Goal: Communication & Community: Share content

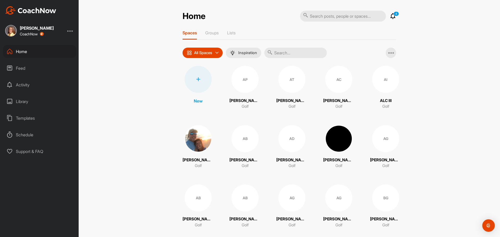
click at [323, 16] on input "text" at bounding box center [343, 16] width 86 height 11
type input "jan"
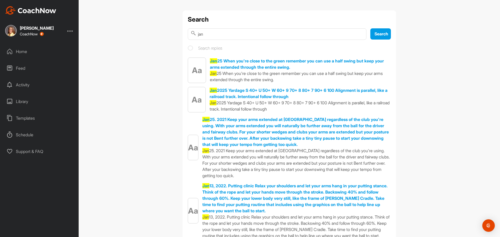
click at [18, 52] on div "Home" at bounding box center [39, 51] width 73 height 13
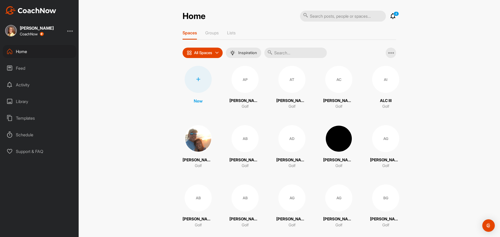
click at [275, 52] on input "text" at bounding box center [295, 53] width 62 height 10
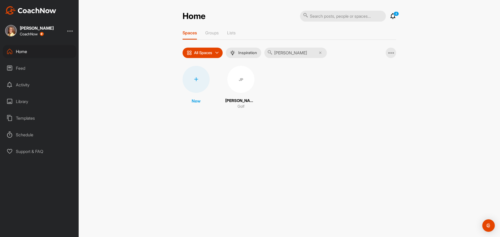
type input "[PERSON_NAME]"
click at [237, 79] on div "JP" at bounding box center [240, 79] width 27 height 27
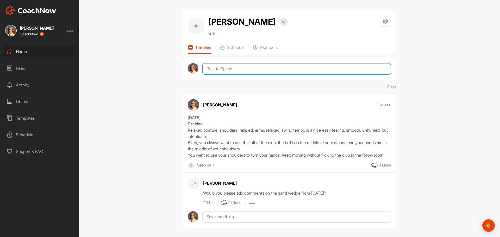
click at [223, 70] on textarea at bounding box center [296, 68] width 188 height 11
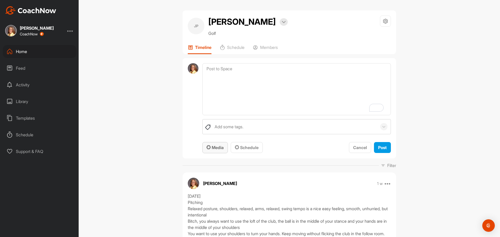
click at [221, 149] on span "Media" at bounding box center [214, 147] width 17 height 5
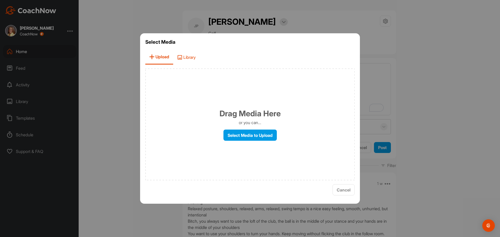
click at [189, 58] on span "Library" at bounding box center [186, 57] width 26 height 15
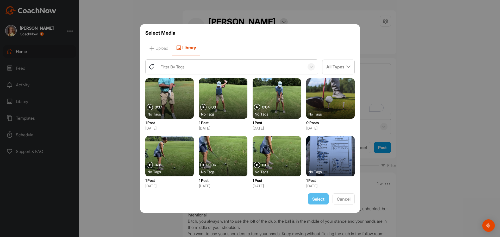
click at [169, 64] on div "Filter By Tags" at bounding box center [172, 67] width 24 height 6
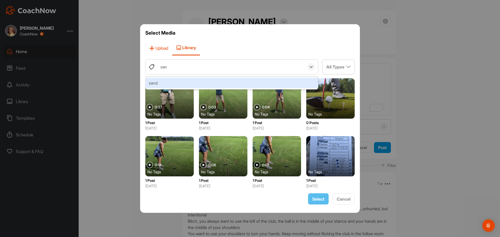
type input "sand"
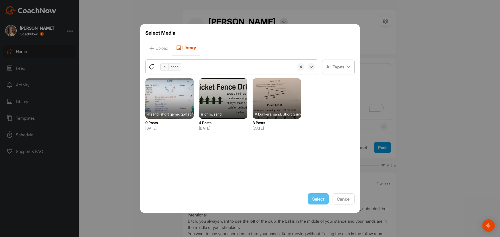
click at [224, 95] on div at bounding box center [223, 98] width 48 height 40
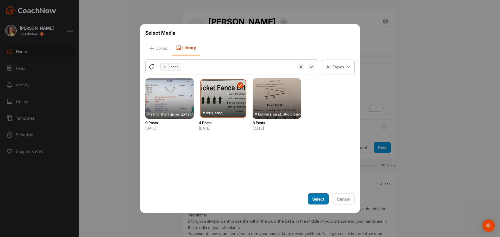
click at [319, 200] on span "Select" at bounding box center [318, 199] width 12 height 5
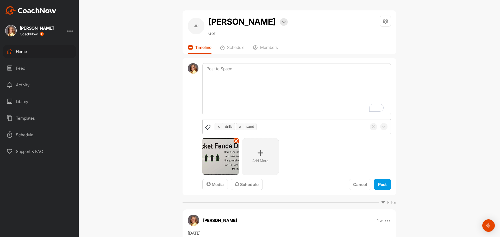
click at [258, 154] on icon at bounding box center [260, 153] width 6 height 6
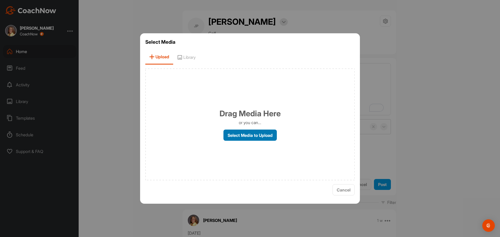
click at [250, 137] on label "Select Media to Upload" at bounding box center [249, 135] width 53 height 11
click at [0, 0] on input "Select Media to Upload" at bounding box center [0, 0] width 0 height 0
click at [344, 187] on span "Cancel" at bounding box center [344, 189] width 14 height 5
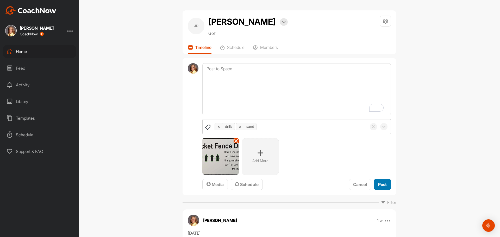
click at [381, 183] on span "Post" at bounding box center [382, 184] width 9 height 5
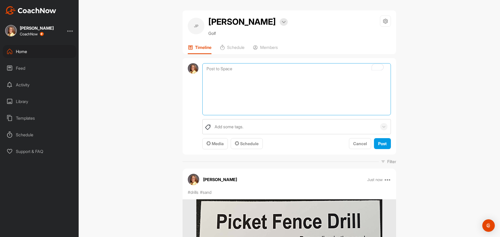
click at [215, 67] on textarea "To enrich screen reader interactions, please activate Accessibility in Grammarl…" at bounding box center [296, 89] width 188 height 52
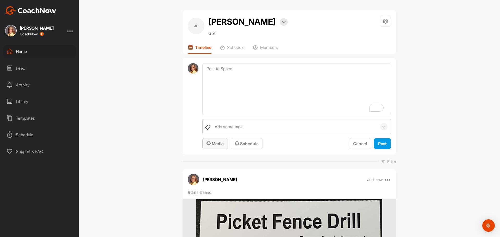
click at [219, 143] on span "Media" at bounding box center [214, 143] width 17 height 5
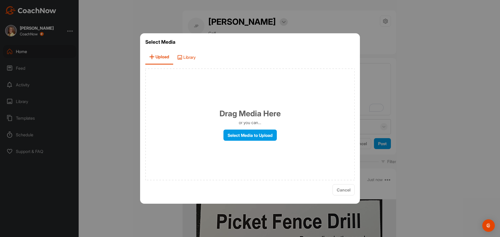
click at [197, 58] on span "Library" at bounding box center [186, 57] width 26 height 15
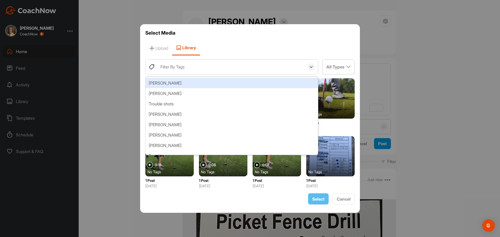
click at [179, 69] on div "Filter By Tags" at bounding box center [172, 67] width 24 height 6
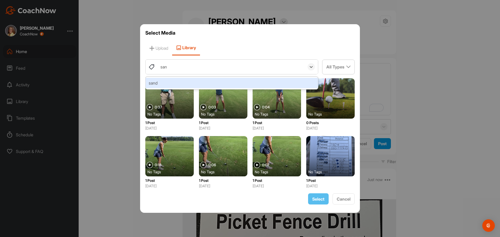
type input "sand"
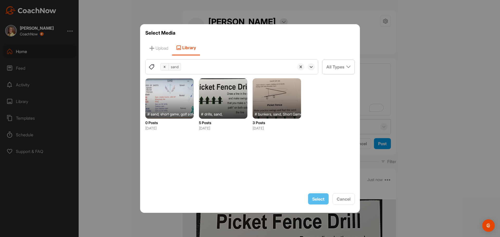
click at [162, 97] on div at bounding box center [169, 98] width 48 height 40
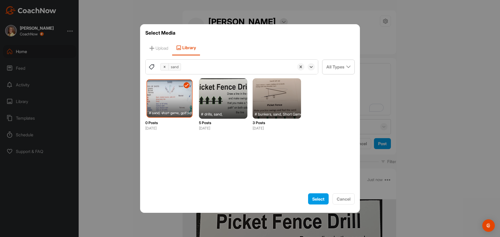
click at [181, 87] on div at bounding box center [169, 98] width 45 height 37
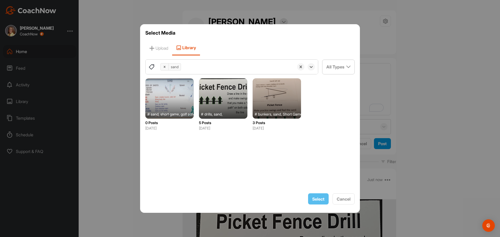
click at [272, 102] on div at bounding box center [276, 98] width 48 height 40
click at [318, 199] on span "Select" at bounding box center [318, 199] width 12 height 5
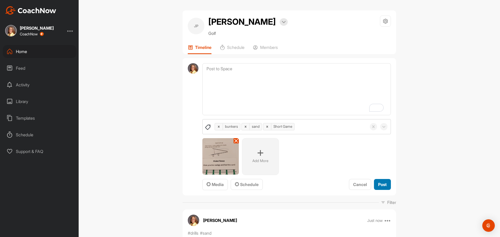
click at [381, 186] on span "Post" at bounding box center [382, 184] width 9 height 5
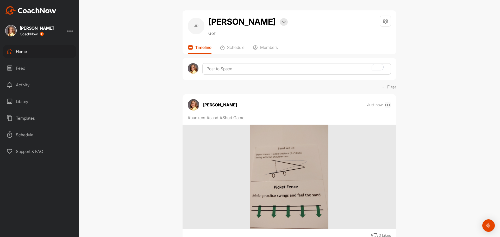
click at [387, 105] on icon at bounding box center [387, 105] width 6 height 6
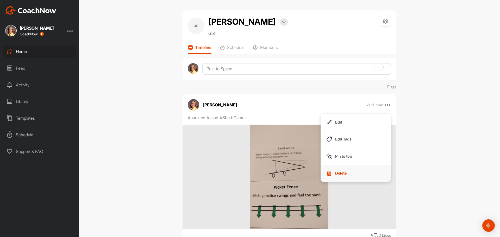
click at [335, 174] on p "Delete" at bounding box center [340, 172] width 11 height 5
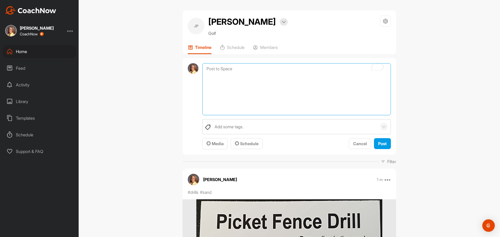
click at [221, 67] on textarea "To enrich screen reader interactions, please activate Accessibility in Grammarl…" at bounding box center [296, 89] width 188 height 52
type textarea "S"
drag, startPoint x: 284, startPoint y: 90, endPoint x: 312, endPoint y: 83, distance: 29.0
click at [312, 83] on textarea "[DATE] Greenside Sand Bunker The most importand set up is a open club face" at bounding box center [296, 89] width 188 height 52
click at [270, 87] on textarea "[DATE] Greenside Sand Bunker The most importand set up is an open club face" at bounding box center [296, 89] width 188 height 52
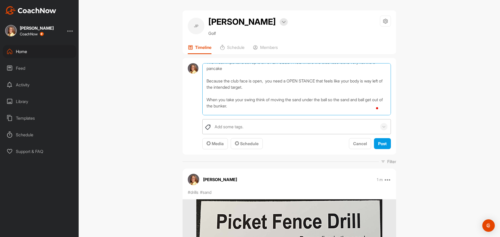
scroll to position [40, 0]
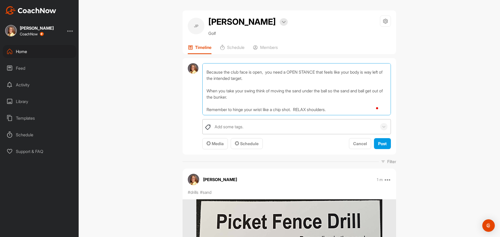
drag, startPoint x: 204, startPoint y: 67, endPoint x: 224, endPoint y: 119, distance: 55.8
click at [224, 120] on div "[DATE] Greenside Sand Bunker The most importand set up is an OPEN CLUB FACE whe…" at bounding box center [296, 106] width 188 height 86
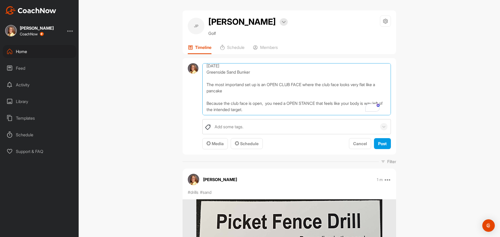
scroll to position [0, 0]
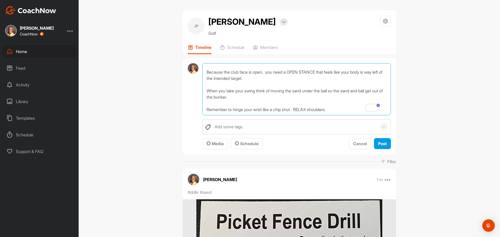
click at [366, 67] on textarea "[DATE] Greenside Sand Bunker The most importand set up is an OPEN CLUB FACE whe…" at bounding box center [296, 89] width 188 height 52
drag, startPoint x: 203, startPoint y: 69, endPoint x: 207, endPoint y: 115, distance: 46.3
click at [207, 115] on textarea "[DATE] Greenside Sand Bunker The most importand set up is an OPEN CLUB FACE whe…" at bounding box center [296, 89] width 188 height 52
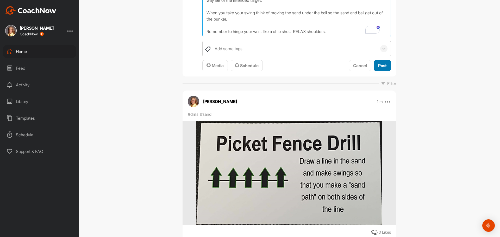
type textarea "[DATE] Greenside Sand Bunker The most importand set up is an OPEN CLUB FACE whe…"
drag, startPoint x: 381, startPoint y: 64, endPoint x: 380, endPoint y: 70, distance: 6.1
click at [381, 67] on span "Post" at bounding box center [382, 65] width 9 height 5
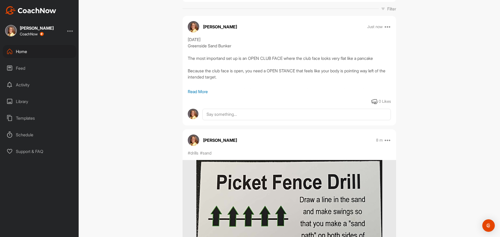
click at [24, 101] on div "Library" at bounding box center [39, 101] width 73 height 13
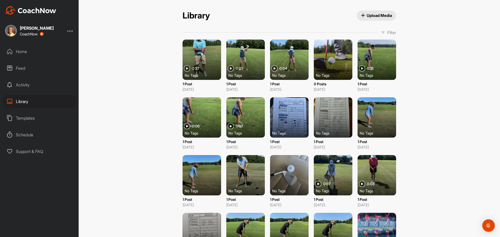
click at [387, 33] on p "Filter" at bounding box center [391, 32] width 9 height 6
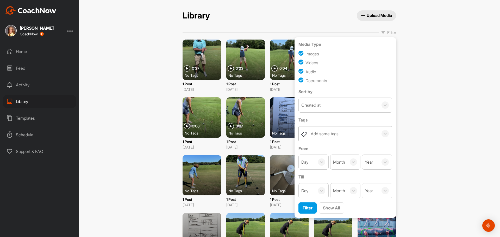
click at [311, 135] on div "Add some tags." at bounding box center [325, 134] width 29 height 6
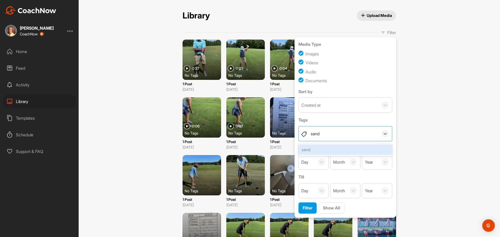
type input "sand"
click at [450, 129] on div "Library Upload Media Library Upload Media Filter Media Type Images Videos Audio…" at bounding box center [289, 118] width 421 height 237
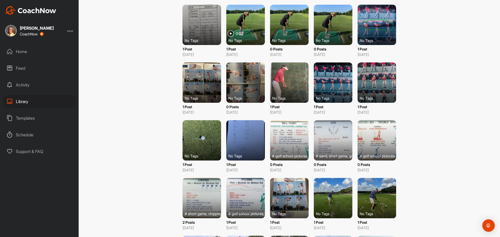
click at [331, 138] on div at bounding box center [333, 140] width 39 height 40
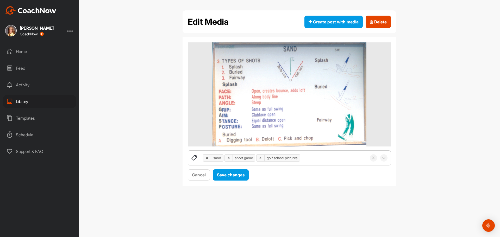
click at [132, 30] on div "Edit Media Create post with media Delete sand short game golf school pictures C…" at bounding box center [289, 118] width 421 height 237
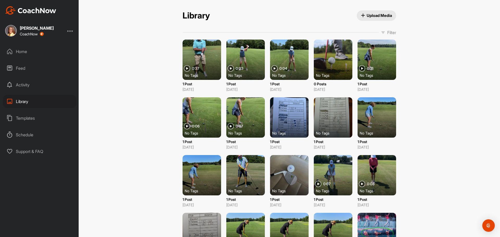
click at [389, 32] on p "Filter" at bounding box center [391, 32] width 9 height 6
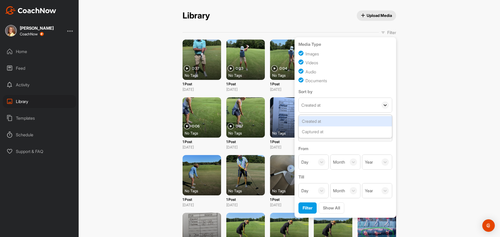
click at [382, 105] on icon at bounding box center [384, 105] width 5 height 5
click at [385, 103] on icon at bounding box center [384, 105] width 5 height 5
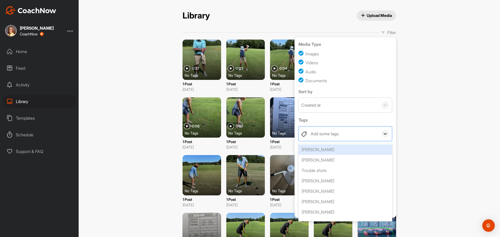
click at [383, 132] on icon at bounding box center [384, 133] width 5 height 5
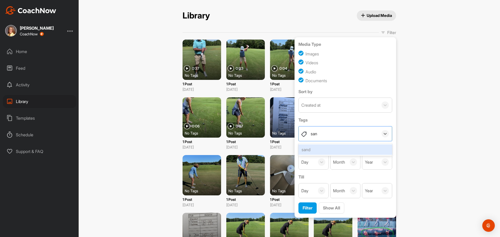
type input "sand"
click at [384, 133] on icon at bounding box center [384, 133] width 5 height 5
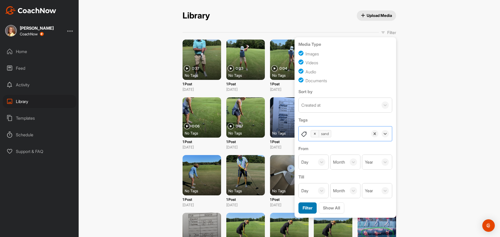
click at [300, 206] on button "Filter" at bounding box center [307, 208] width 18 height 11
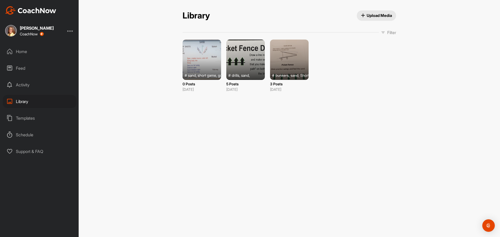
click at [293, 51] on div at bounding box center [289, 60] width 39 height 40
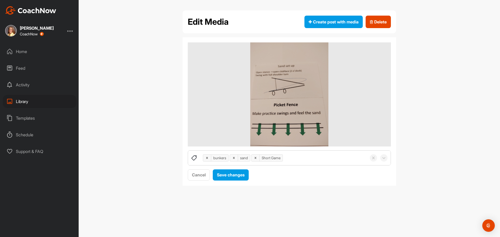
click at [293, 51] on div "Edit Media Create post with media Delete bunkers sand Short Game Cancel Save ch…" at bounding box center [289, 118] width 421 height 237
click at [292, 85] on img at bounding box center [289, 94] width 78 height 104
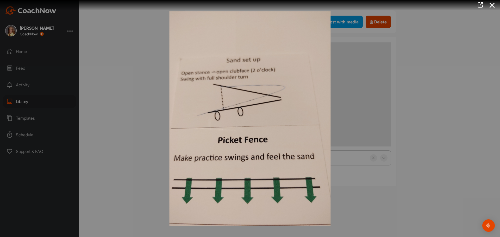
click at [247, 96] on img at bounding box center [250, 118] width 172 height 225
drag, startPoint x: 249, startPoint y: 94, endPoint x: 254, endPoint y: 78, distance: 17.3
click at [254, 78] on img at bounding box center [250, 118] width 172 height 225
click at [240, 71] on img at bounding box center [250, 118] width 172 height 225
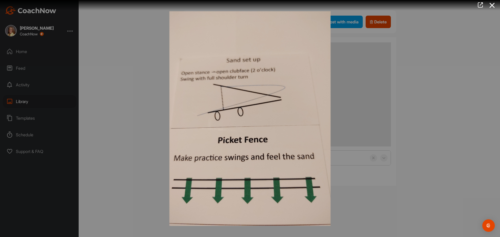
click at [492, 65] on div at bounding box center [250, 118] width 500 height 237
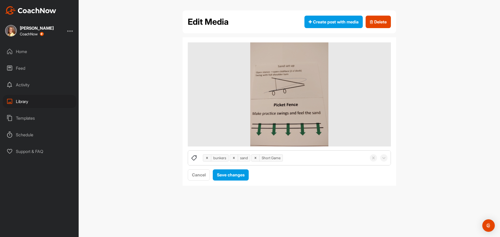
click at [19, 54] on div "Home" at bounding box center [39, 51] width 73 height 13
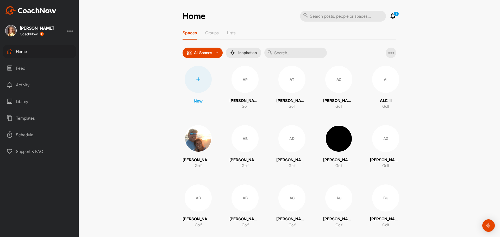
click at [300, 50] on input "text" at bounding box center [295, 53] width 62 height 10
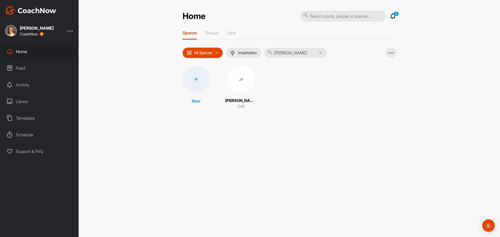
type input "[PERSON_NAME]"
click at [241, 76] on div "JP" at bounding box center [240, 79] width 27 height 27
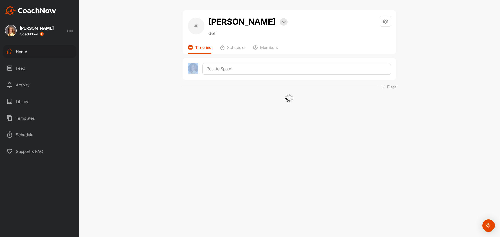
click at [241, 76] on div at bounding box center [288, 69] width 213 height 22
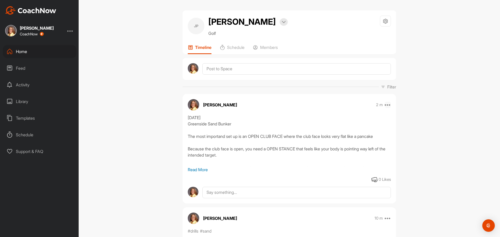
click at [387, 105] on icon at bounding box center [387, 105] width 6 height 6
click at [337, 123] on p "Edit" at bounding box center [338, 121] width 7 height 5
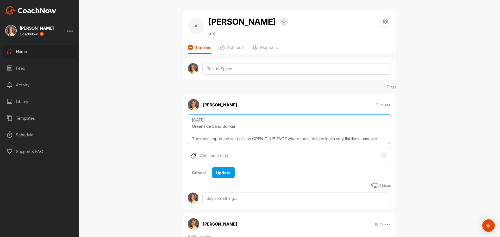
click at [298, 129] on textarea "[DATE] Greenside Sand Bunker The most importand set up is an OPEN CLUB FACE whe…" at bounding box center [289, 130] width 203 height 30
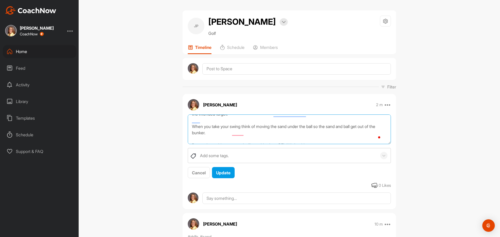
scroll to position [52, 0]
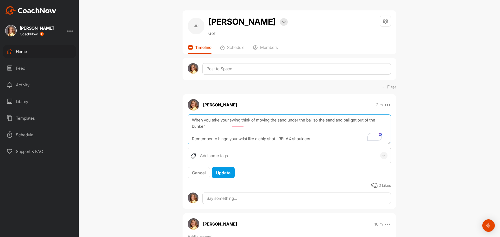
click at [321, 140] on textarea "[DATE] Greenside Sand Bunker The most importand set up is an OPEN CLUB FACE whe…" at bounding box center [289, 130] width 203 height 30
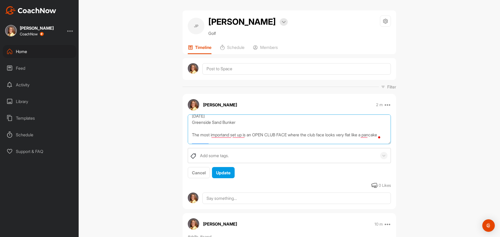
scroll to position [0, 0]
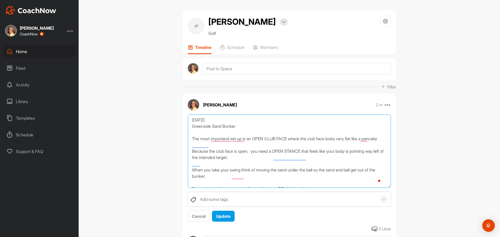
drag, startPoint x: 387, startPoint y: 142, endPoint x: 391, endPoint y: 188, distance: 46.0
click at [391, 188] on div "[DATE] Greenside Sand Bunker The most importand set up is an OPEN CLUB FACE whe…" at bounding box center [288, 169] width 213 height 108
drag, startPoint x: 219, startPoint y: 132, endPoint x: 220, endPoint y: 135, distance: 2.8
click at [220, 132] on textarea "[DATE] Greenside Sand Bunker The most importand set up is an OPEN CLUB FACE whe…" at bounding box center [289, 152] width 203 height 75
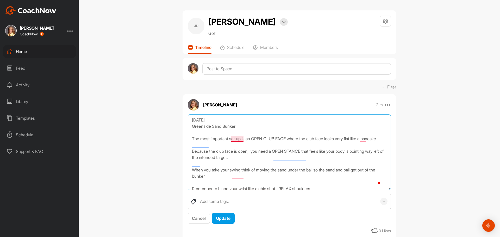
click at [237, 141] on textarea "[DATE] Greenside Sand Bunker The most important set up is an OPEN CLUB FACE whe…" at bounding box center [289, 152] width 203 height 75
click at [219, 147] on textarea "[DATE] Greenside Sand Bunker The most important setup is an OPEN CLUB FACE wher…" at bounding box center [289, 152] width 203 height 75
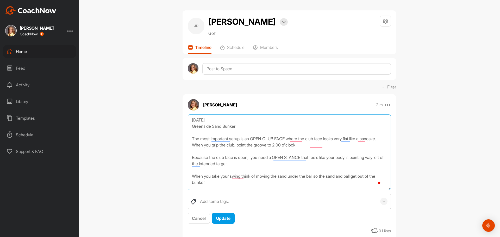
click at [290, 145] on textarea "[DATE] Greenside Sand Bunker The most important setup is an OPEN CLUB FACE wher…" at bounding box center [289, 152] width 203 height 75
click at [255, 165] on textarea "[DATE] Greenside Sand Bunker The most important setup is an OPEN CLUB FACE wher…" at bounding box center [289, 152] width 203 height 75
drag, startPoint x: 211, startPoint y: 146, endPoint x: 327, endPoint y: 146, distance: 116.1
click at [327, 146] on textarea "[DATE] Greenside Sand Bunker The most important setup is an OPEN CLUB FACE wher…" at bounding box center [289, 152] width 203 height 75
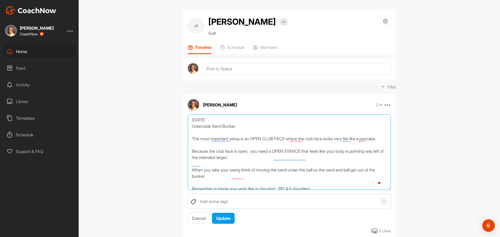
click at [192, 153] on textarea "[DATE] Greenside Sand Bunker The most important setup is an OPEN CLUB FACE wher…" at bounding box center [289, 152] width 203 height 75
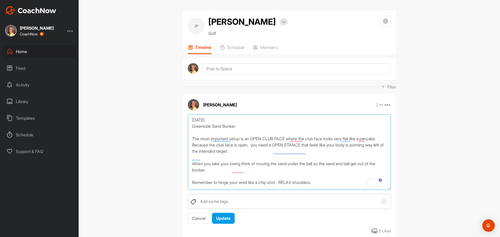
click at [189, 162] on textarea "[DATE] Greenside Sand Bunker The most important setup is an OPEN CLUB FACE wher…" at bounding box center [289, 152] width 203 height 75
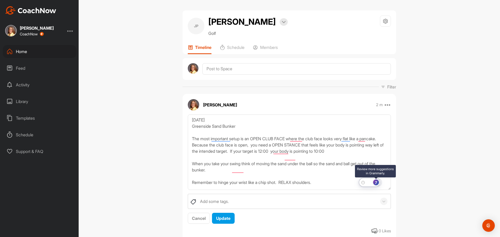
click at [376, 181] on div "7" at bounding box center [376, 183] width 6 height 6
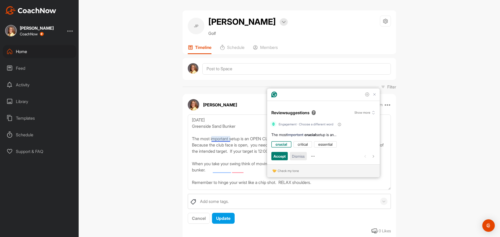
click at [299, 157] on span "Dismiss" at bounding box center [298, 156] width 13 height 6
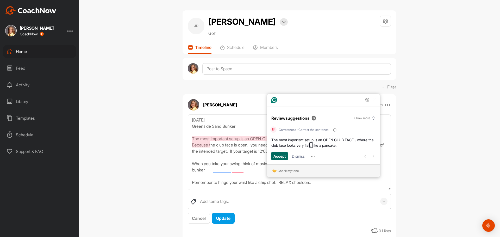
click at [284, 155] on span "Accept" at bounding box center [279, 156] width 12 height 6
type textarea "[DATE] Greenside Sand Bunker The most important setup is an OPEN CLUB FACE, whe…"
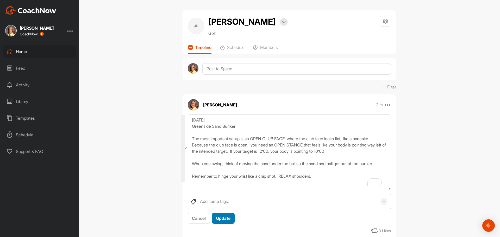
scroll to position [4, 0]
click at [225, 220] on span "Update" at bounding box center [223, 218] width 14 height 5
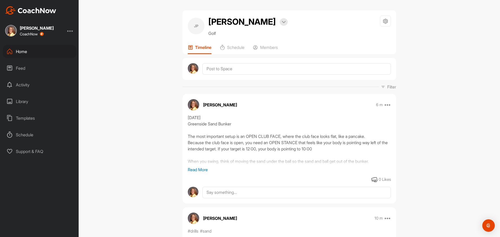
click at [21, 50] on div "Home" at bounding box center [39, 51] width 73 height 13
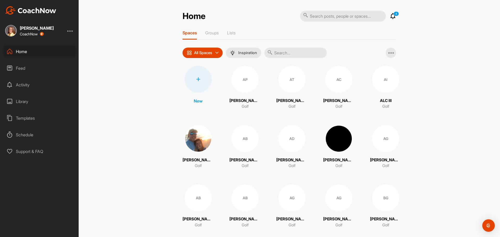
click at [292, 52] on input "text" at bounding box center [295, 53] width 62 height 10
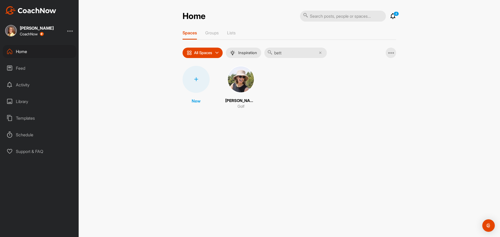
type input "bett"
click at [246, 75] on img at bounding box center [240, 79] width 27 height 27
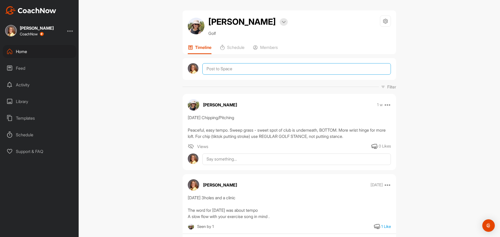
click at [205, 67] on textarea at bounding box center [296, 68] width 188 height 11
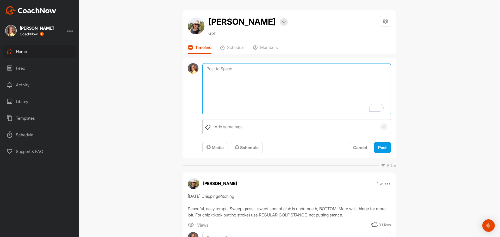
paste textarea "Sept 24, 2025 Greenside Sand Bunker The most important setup is an OPEN CLUB FA…"
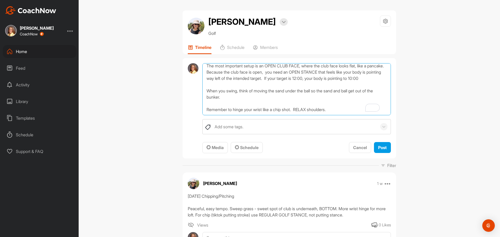
scroll to position [38, 0]
click at [222, 105] on textarea "Sept 24, 2025 Greenside Sand Bunker The most important setup is an OPEN CLUB FA…" at bounding box center [296, 89] width 188 height 52
type textarea "Sept 24, 2025 Greenside Sand Bunker The most important setup is an OPEN CLUB FA…"
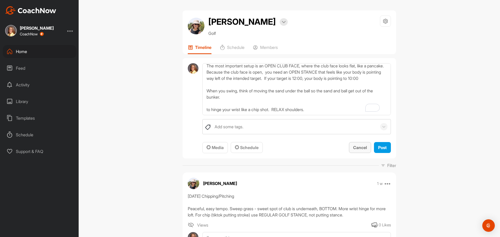
click at [357, 148] on span "Cancel" at bounding box center [360, 147] width 14 height 5
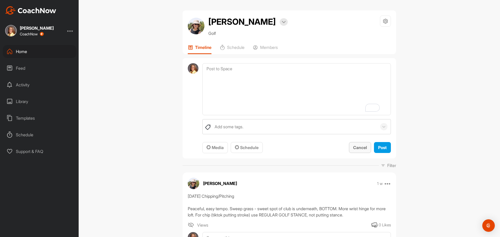
scroll to position [0, 0]
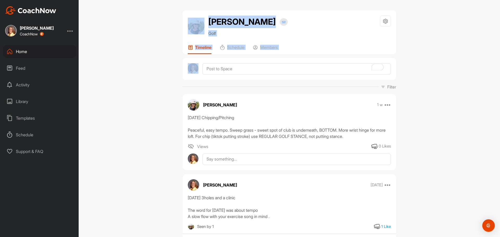
drag, startPoint x: 171, startPoint y: 40, endPoint x: 196, endPoint y: 69, distance: 38.0
click at [196, 69] on div "Betty Ackerman Bookings Golf Space Settings Your Notifications Timeline Schedul…" at bounding box center [289, 118] width 421 height 237
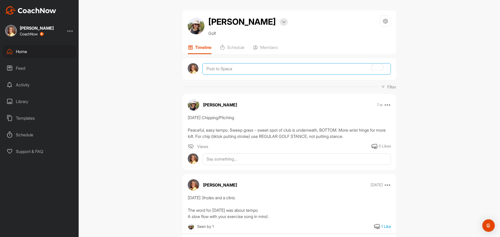
click at [206, 68] on textarea "To enrich screen reader interactions, please activate Accessibility in Grammarl…" at bounding box center [296, 68] width 188 height 11
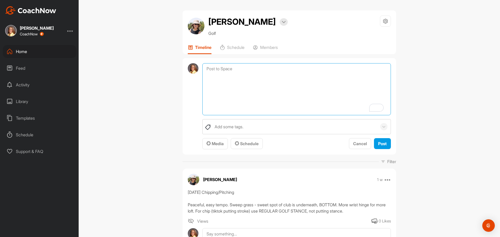
paste textarea "Sept 24, 2025 Greenside Sand Bunker The most important setup is an OPEN CLUB FA…"
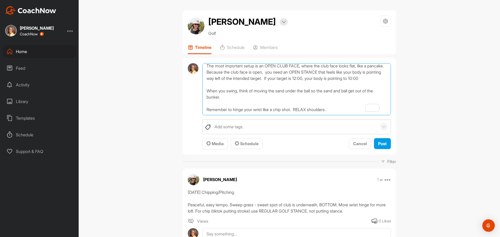
scroll to position [40, 0]
drag, startPoint x: 338, startPoint y: 107, endPoint x: 205, endPoint y: 104, distance: 132.8
click at [205, 104] on textarea "Sept 24, 2025 Greenside Sand Bunker The most important setup is an OPEN CLUB FA…" at bounding box center [296, 89] width 188 height 52
type textarea "Sept 24, 2025 Greenside Sand Bunker The most important setup is an OPEN CLUB FA…"
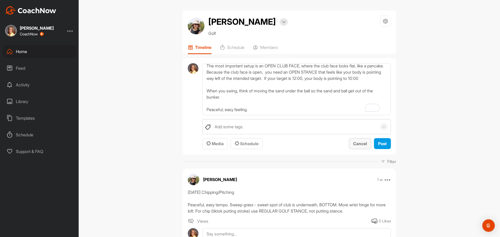
click at [357, 143] on span "Cancel" at bounding box center [360, 143] width 14 height 5
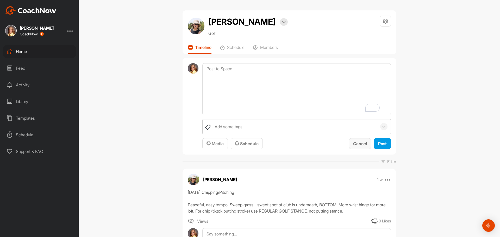
scroll to position [0, 0]
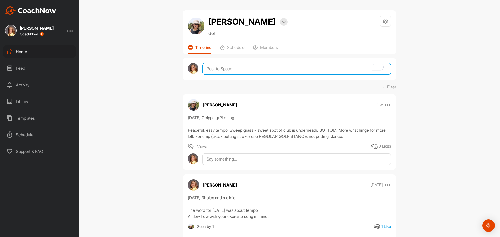
click at [222, 68] on textarea "To enrich screen reader interactions, please activate Accessibility in Grammarl…" at bounding box center [296, 68] width 188 height 11
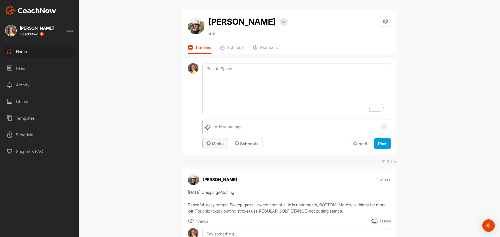
click at [218, 144] on span "Media" at bounding box center [214, 143] width 17 height 5
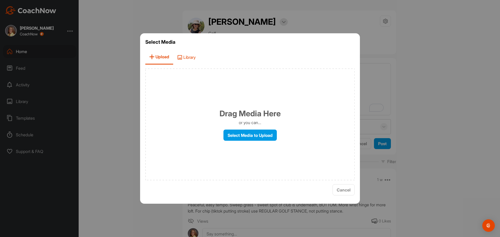
click at [192, 58] on span "Library" at bounding box center [186, 57] width 26 height 15
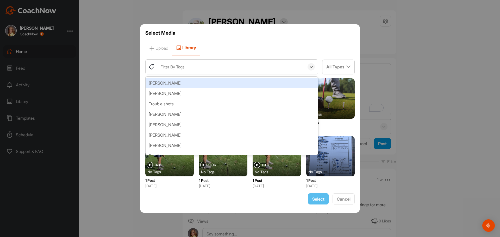
click at [175, 68] on div "Filter By Tags" at bounding box center [172, 67] width 24 height 6
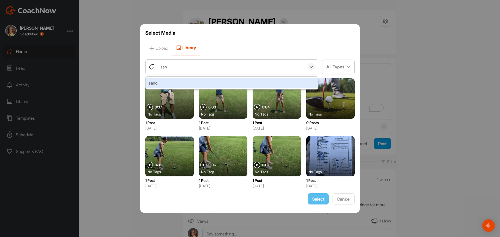
type input "sand"
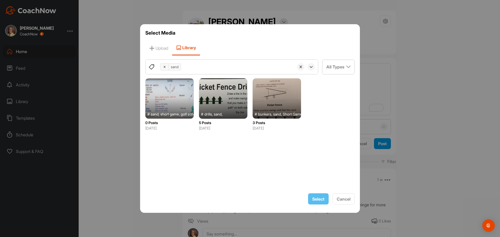
click at [220, 94] on div at bounding box center [223, 98] width 48 height 40
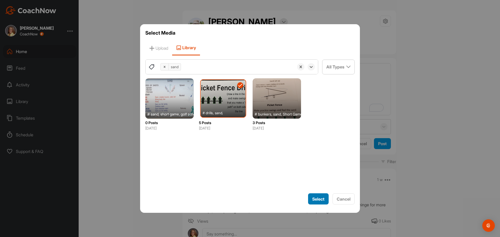
click at [318, 198] on span "Select" at bounding box center [318, 199] width 12 height 5
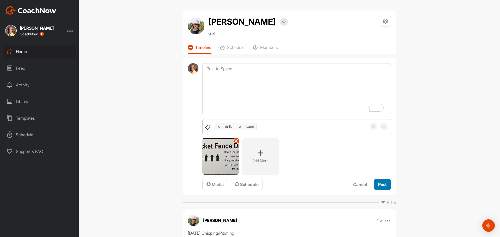
drag, startPoint x: 386, startPoint y: 183, endPoint x: 363, endPoint y: 159, distance: 33.1
click at [385, 183] on button "Post" at bounding box center [382, 184] width 17 height 11
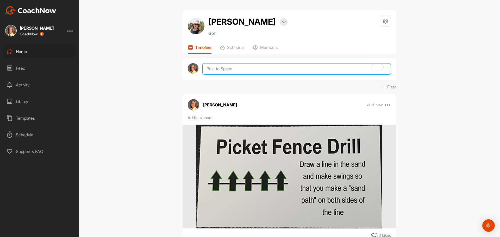
click at [210, 67] on textarea "To enrich screen reader interactions, please activate Accessibility in Grammarl…" at bounding box center [296, 68] width 188 height 11
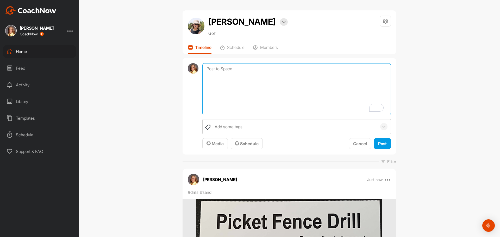
paste textarea "Sept 24, 2025 Greenside Sand Bunker The most important setup is an OPEN CLUB FA…"
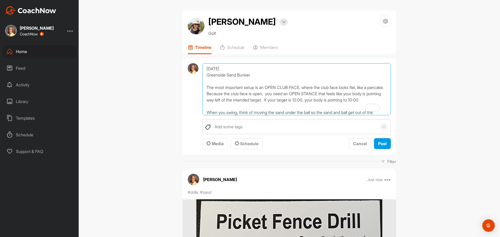
scroll to position [38, 0]
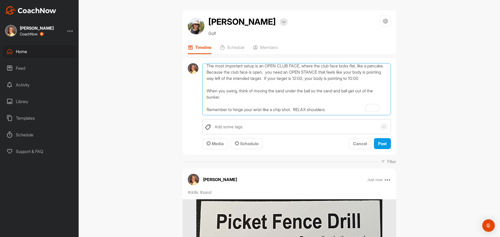
click at [203, 102] on textarea "Sept 24, 2025 Greenside Sand Bunker The most important setup is an OPEN CLUB FA…" at bounding box center [296, 89] width 188 height 52
type textarea "Sept 24, 2025 Greenside Sand Bunker The most important setup is an OPEN CLUB FA…"
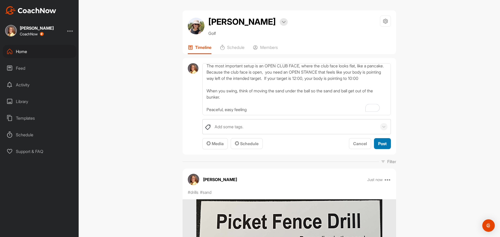
click at [381, 143] on span "Post" at bounding box center [382, 143] width 9 height 5
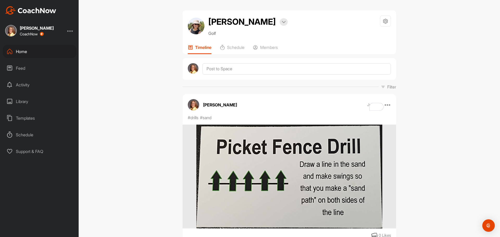
scroll to position [0, 0]
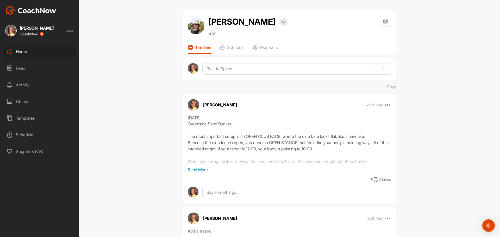
click at [20, 51] on div "Home" at bounding box center [39, 51] width 73 height 13
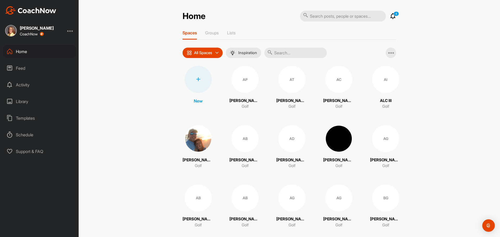
click at [287, 51] on input "text" at bounding box center [295, 53] width 62 height 10
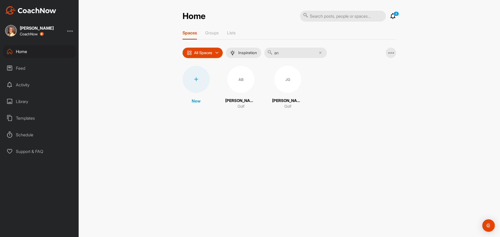
type input "a"
type input "d"
